Goal: Task Accomplishment & Management: Use online tool/utility

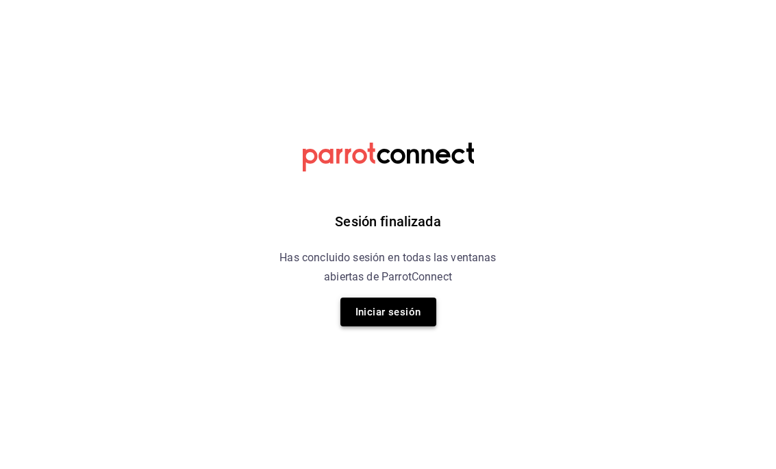
click at [388, 321] on button "Iniciar sesión" at bounding box center [388, 311] width 96 height 29
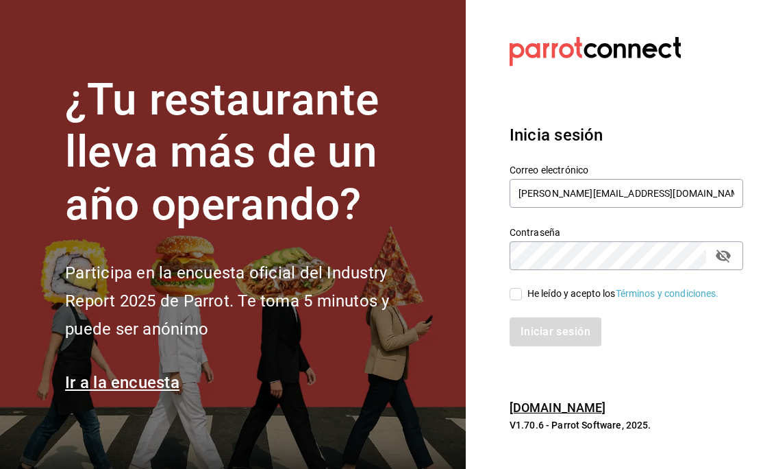
click at [516, 288] on input "He leído y acepto los Términos y condiciones." at bounding box center [516, 294] width 12 height 12
checkbox input "true"
click at [539, 335] on button "Iniciar sesión" at bounding box center [556, 331] width 93 height 29
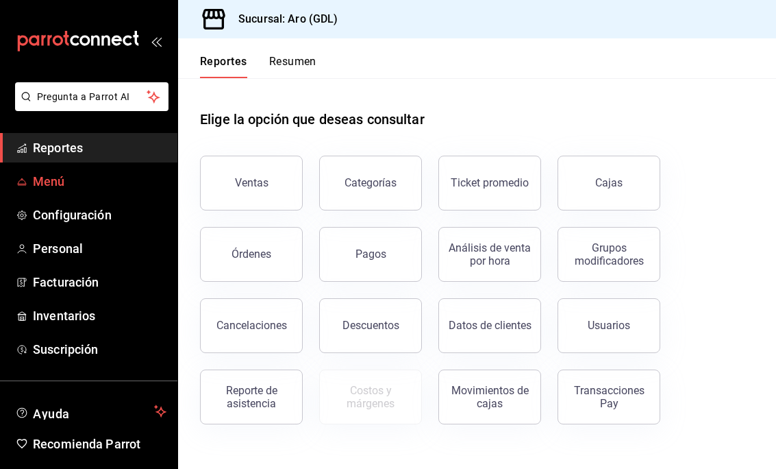
click at [86, 179] on span "Menú" at bounding box center [100, 181] width 134 height 18
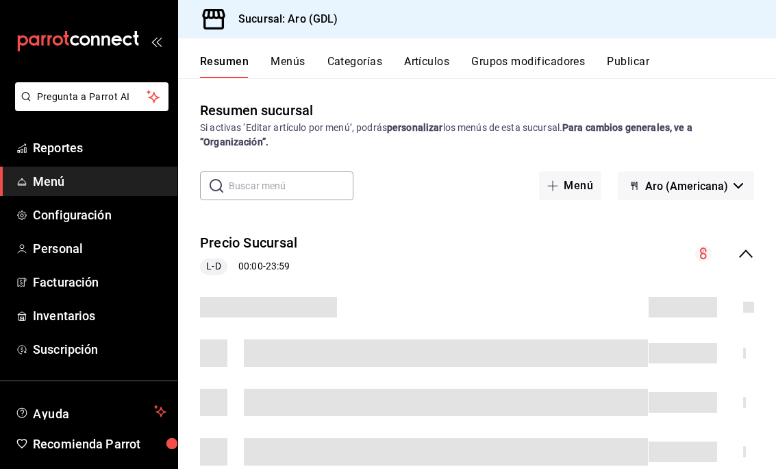
click at [426, 64] on button "Artículos" at bounding box center [426, 66] width 45 height 23
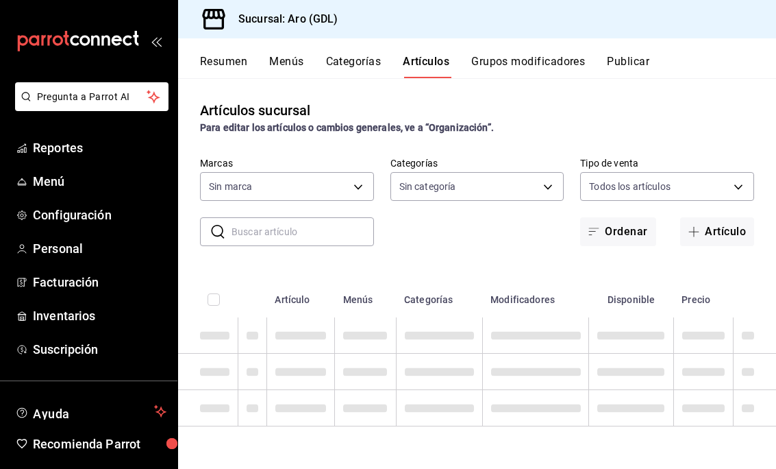
type input "927957ce-8b06-47eb-93d9-eae500ad48b7"
type input "bf07ac87-a01a-4eda-b3a1-07b486d8ec27,6ad8b5a0-a8c4-4a56-8152-db4d8c34497a,33c18…"
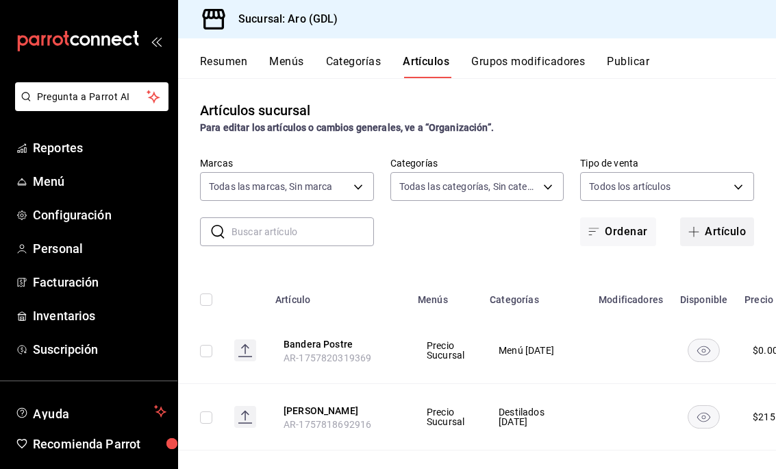
click at [694, 232] on icon "button" at bounding box center [693, 231] width 11 height 11
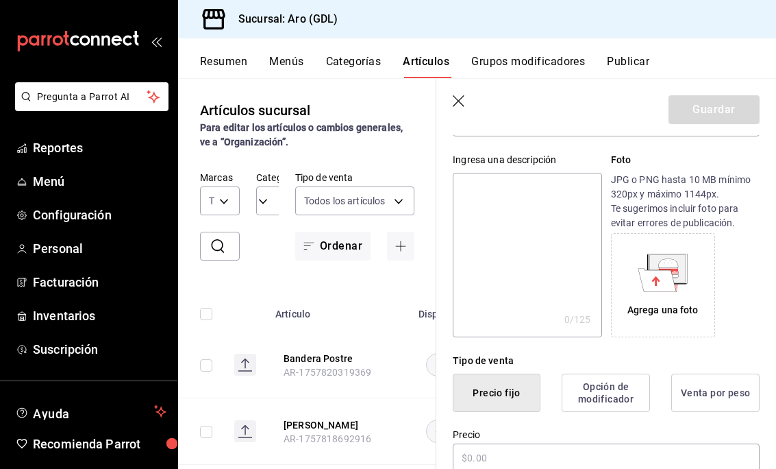
scroll to position [152, 0]
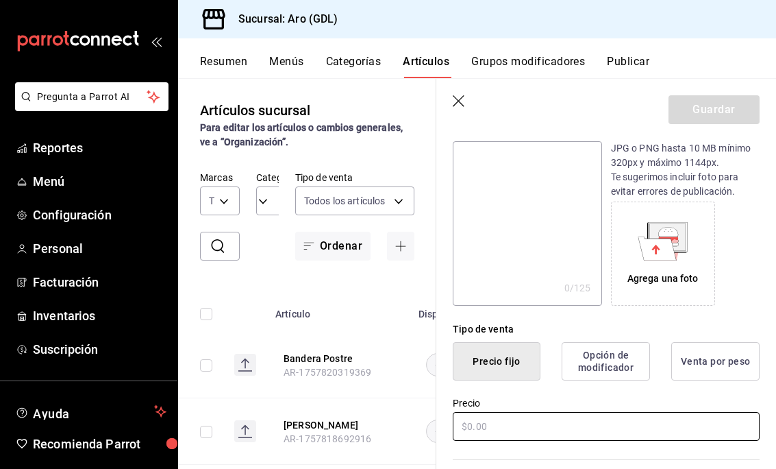
type input "Descorche"
click at [511, 432] on input "text" at bounding box center [606, 426] width 307 height 29
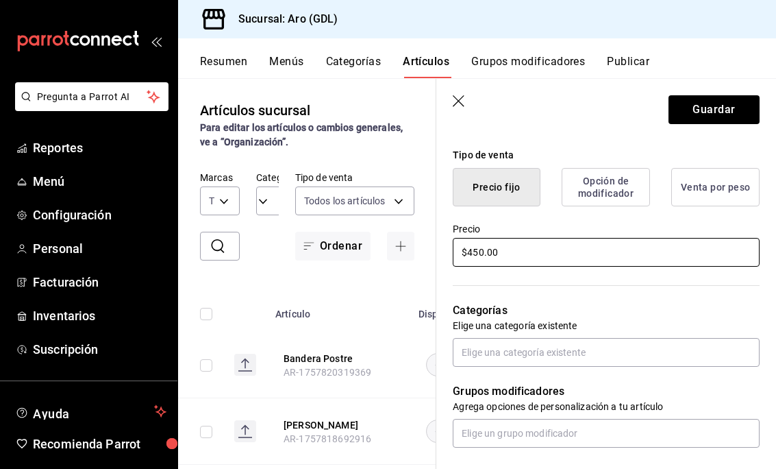
scroll to position [323, 0]
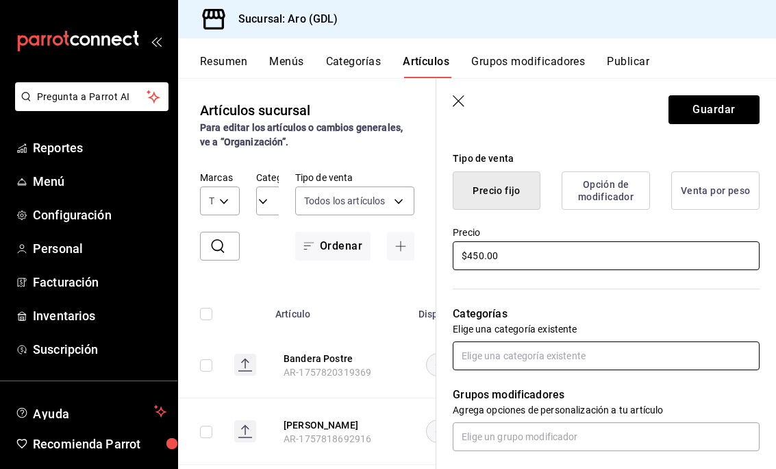
type input "$450.00"
click at [554, 353] on input "text" at bounding box center [606, 355] width 307 height 29
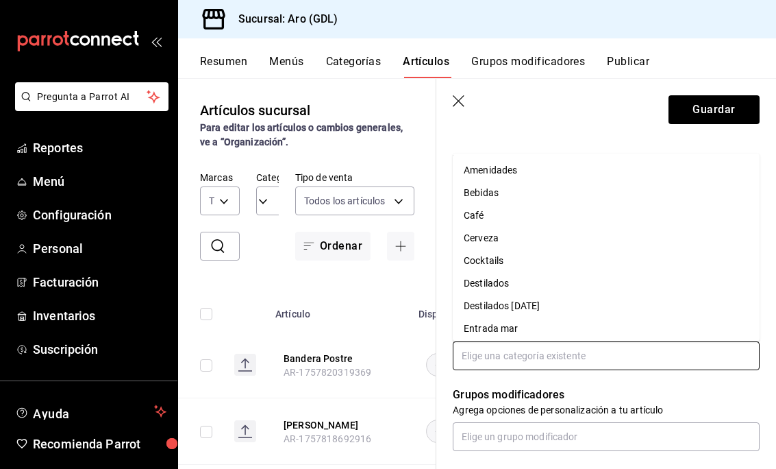
click at [523, 195] on li "Bebidas" at bounding box center [606, 193] width 307 height 23
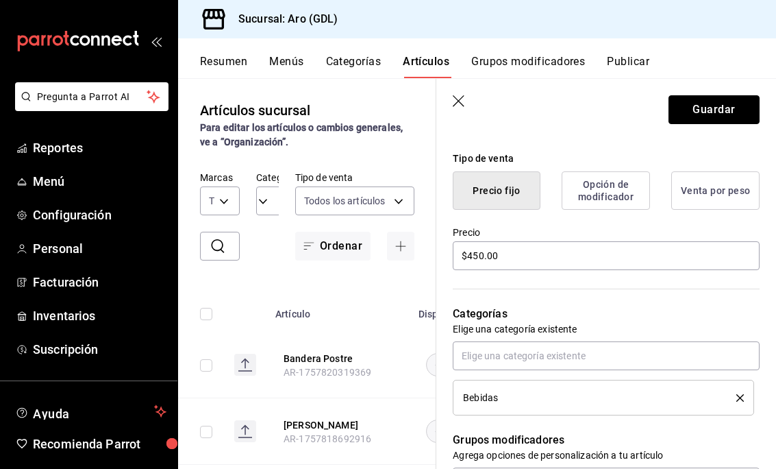
click at [730, 112] on button "Guardar" at bounding box center [714, 109] width 91 height 29
